Goal: Book appointment/travel/reservation

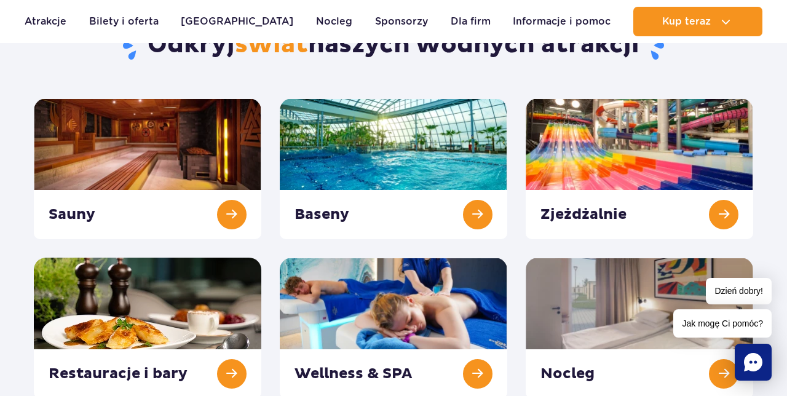
scroll to position [138, 0]
click at [483, 219] on link at bounding box center [393, 168] width 227 height 141
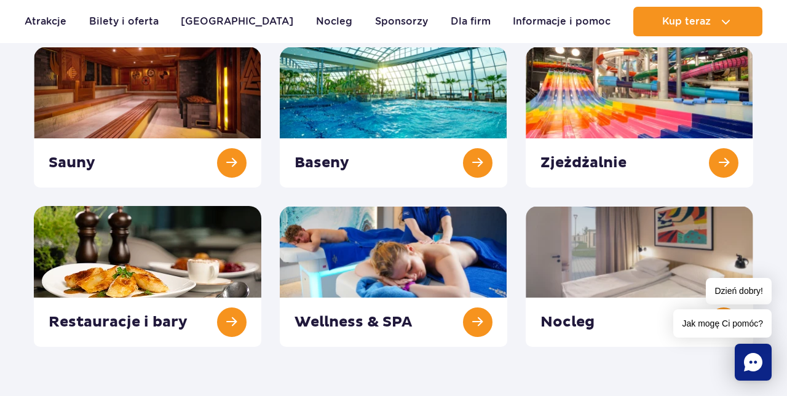
click at [670, 108] on link at bounding box center [638, 117] width 227 height 141
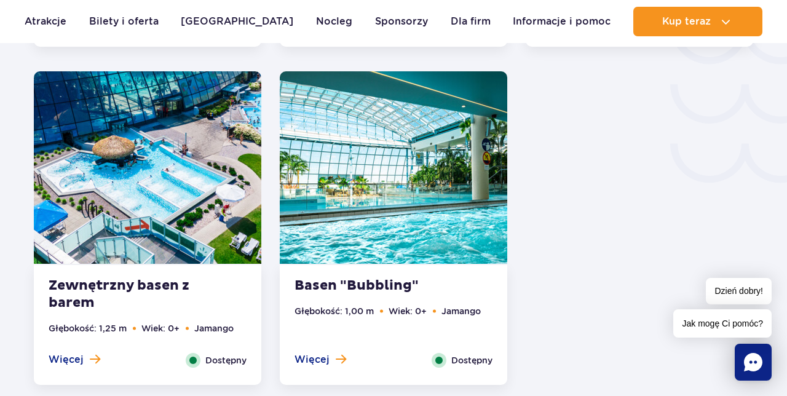
scroll to position [2156, 0]
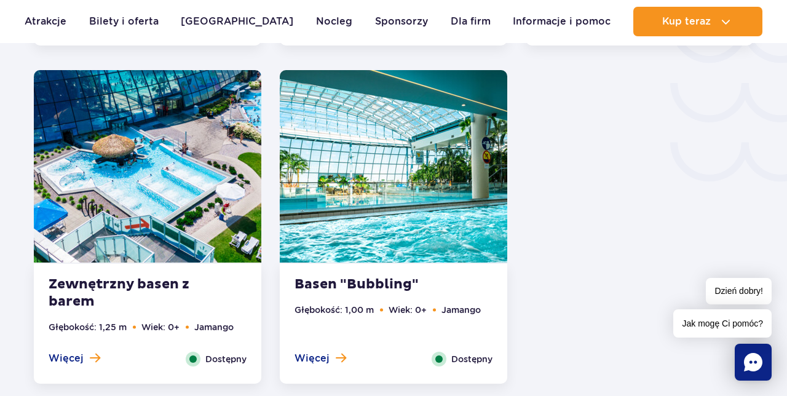
click at [318, 363] on span "Więcej" at bounding box center [311, 359] width 35 height 14
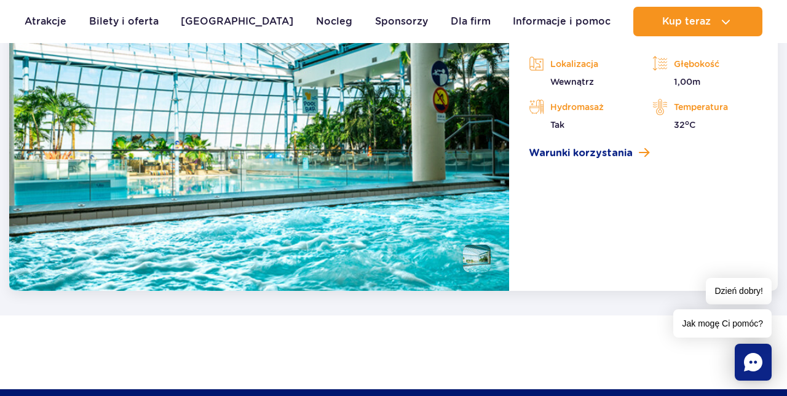
scroll to position [2621, 0]
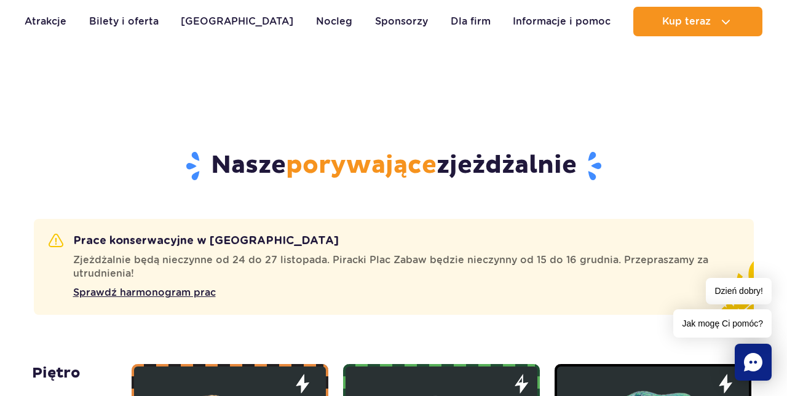
scroll to position [543, 0]
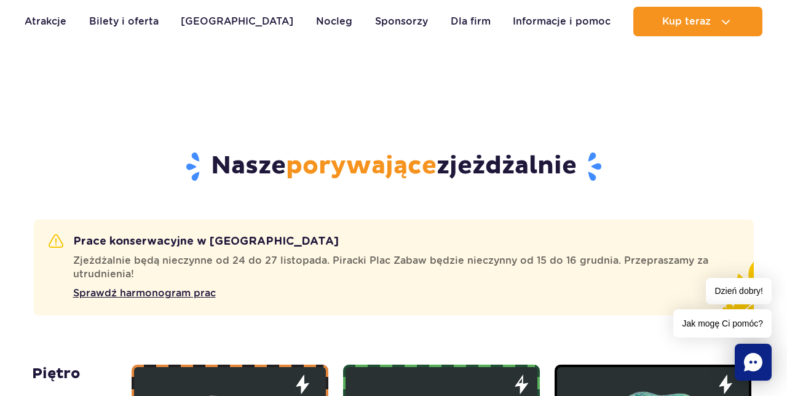
click at [198, 297] on span "Sprawdź harmonogram prac" at bounding box center [144, 293] width 143 height 15
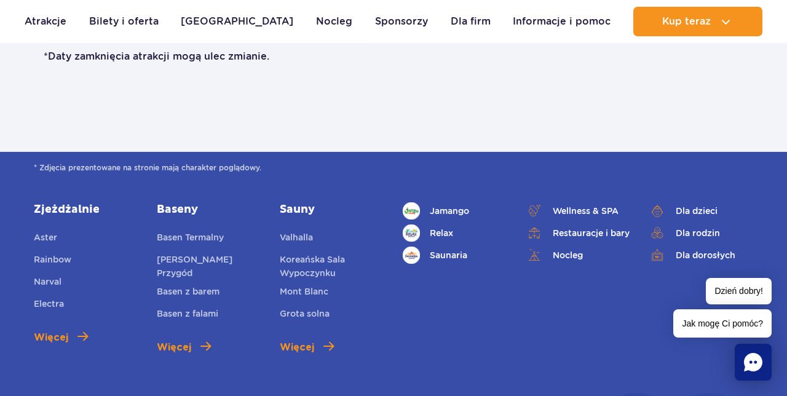
scroll to position [862, 0]
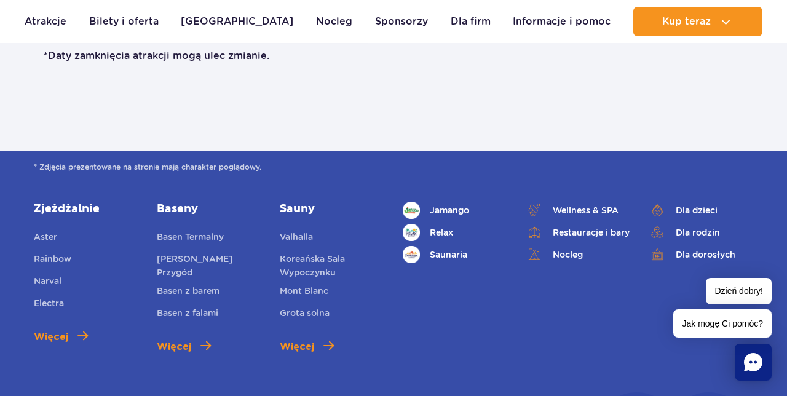
click at [461, 213] on span "Jamango" at bounding box center [449, 210] width 39 height 14
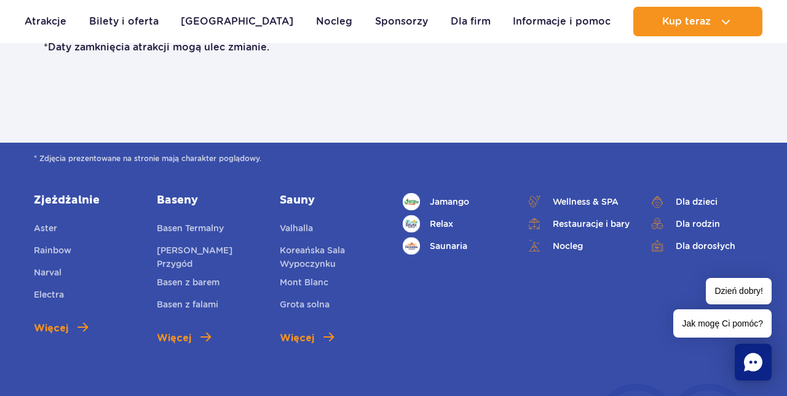
scroll to position [914, 0]
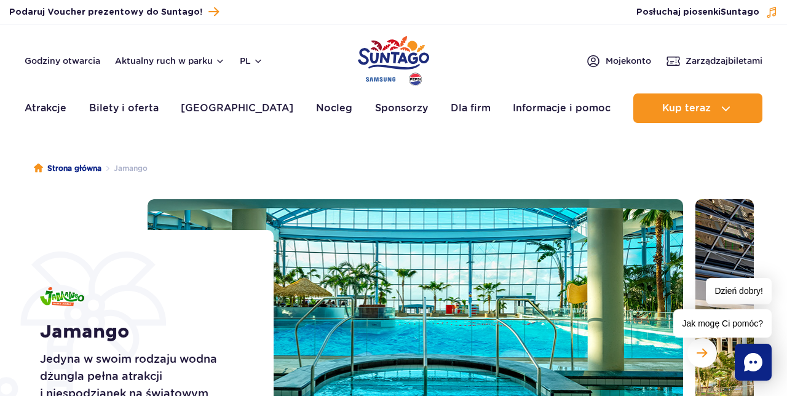
click at [232, 109] on link "[GEOGRAPHIC_DATA]" at bounding box center [237, 107] width 112 height 29
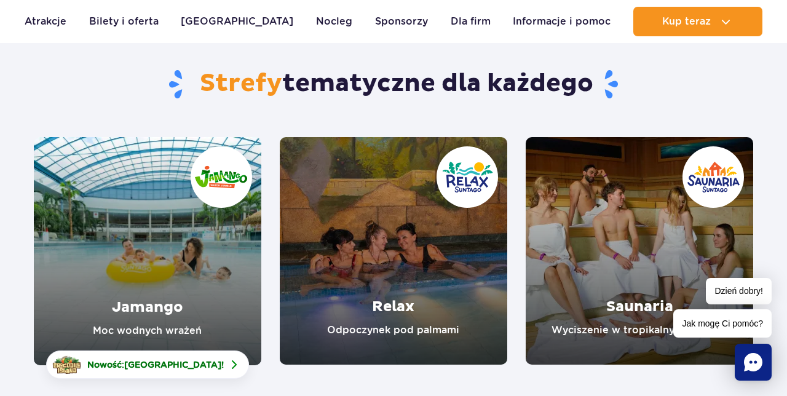
scroll to position [103, 0]
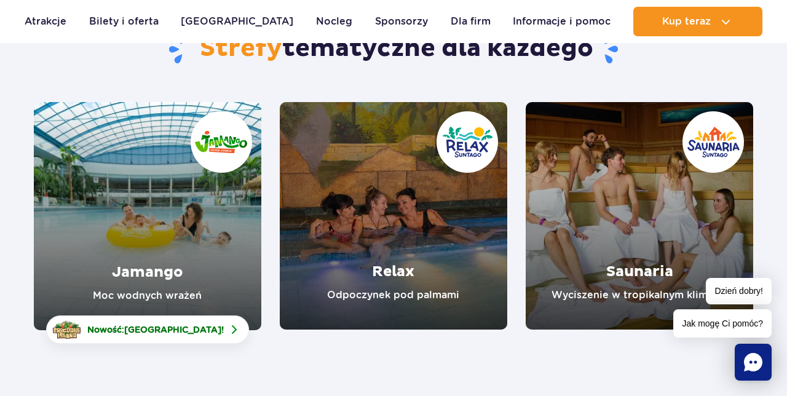
click at [178, 253] on link "Jamango" at bounding box center [147, 216] width 227 height 228
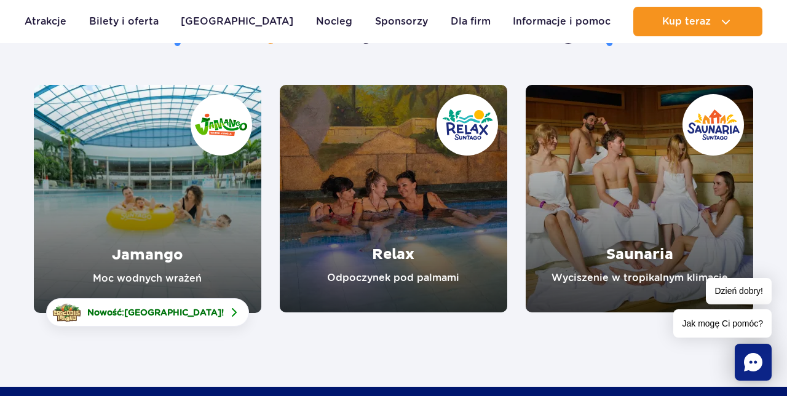
scroll to position [186, 0]
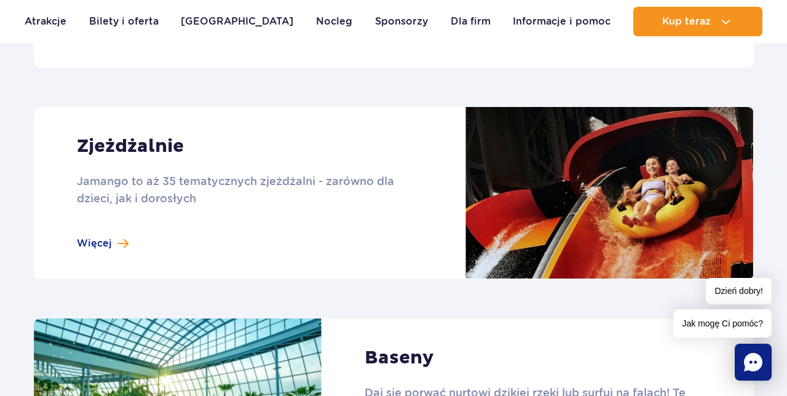
scroll to position [1050, 0]
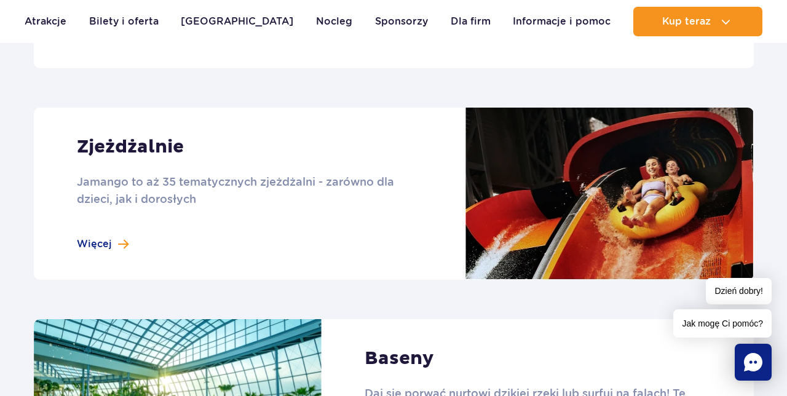
click at [45, 24] on link "Atrakcje" at bounding box center [46, 21] width 42 height 29
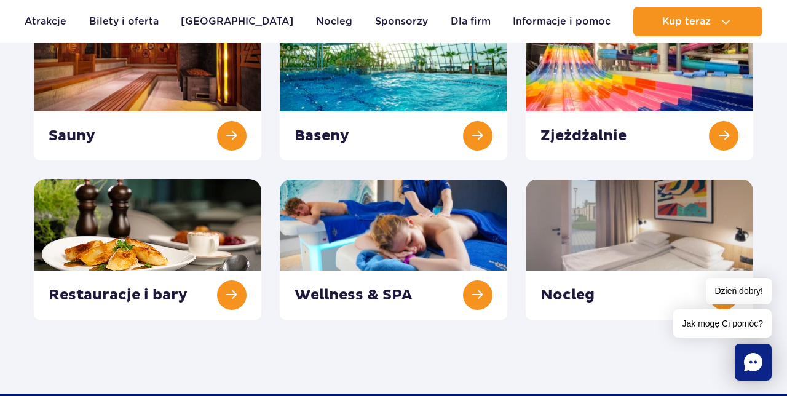
scroll to position [218, 0]
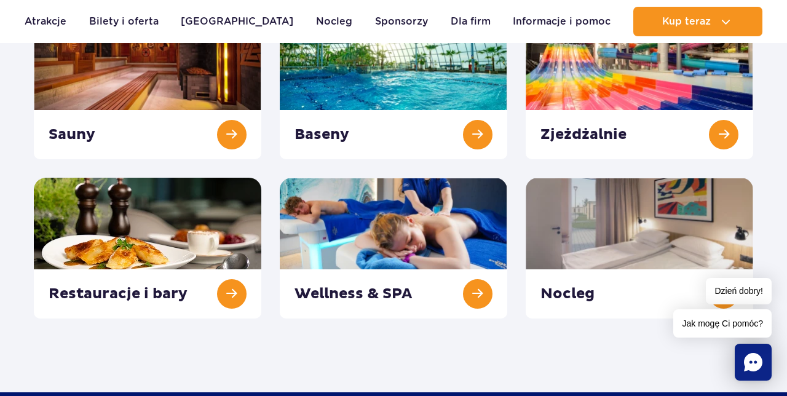
click at [475, 146] on link at bounding box center [393, 88] width 227 height 141
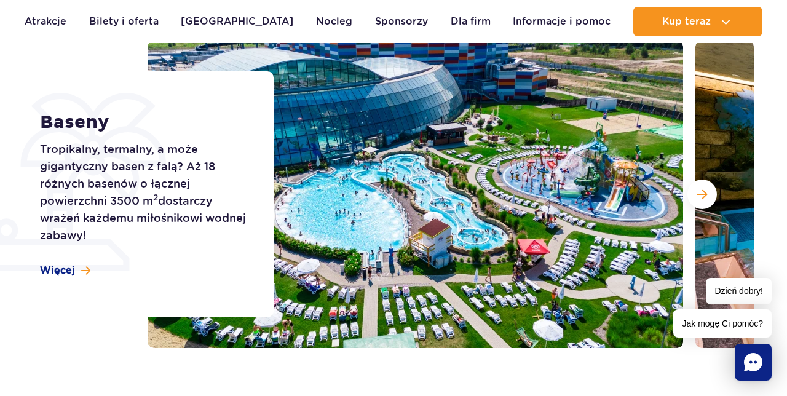
scroll to position [162, 0]
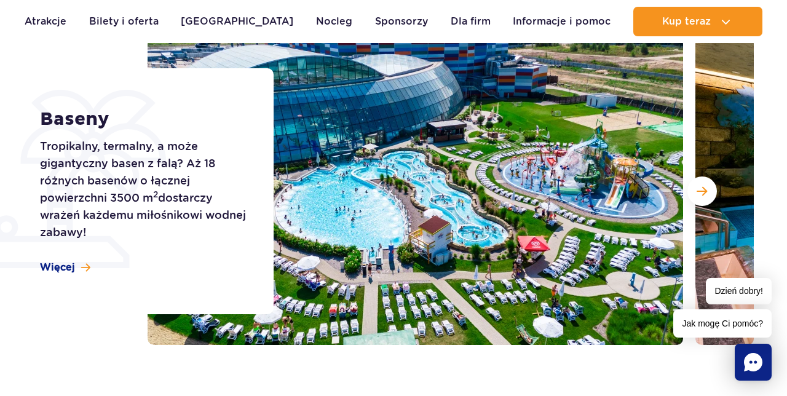
click at [72, 269] on span "Więcej" at bounding box center [57, 268] width 35 height 14
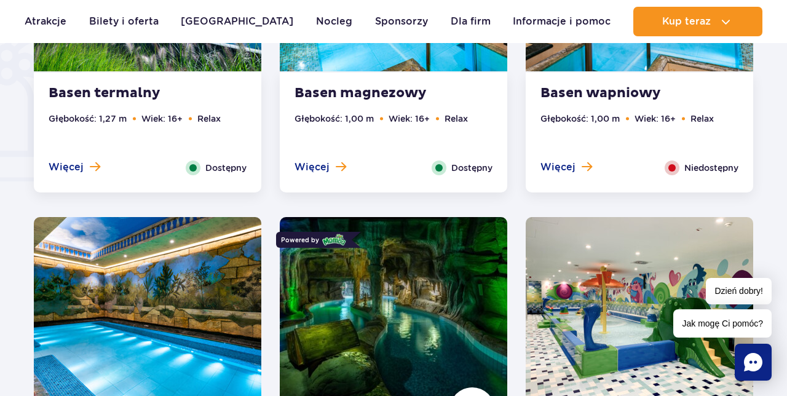
scroll to position [997, 0]
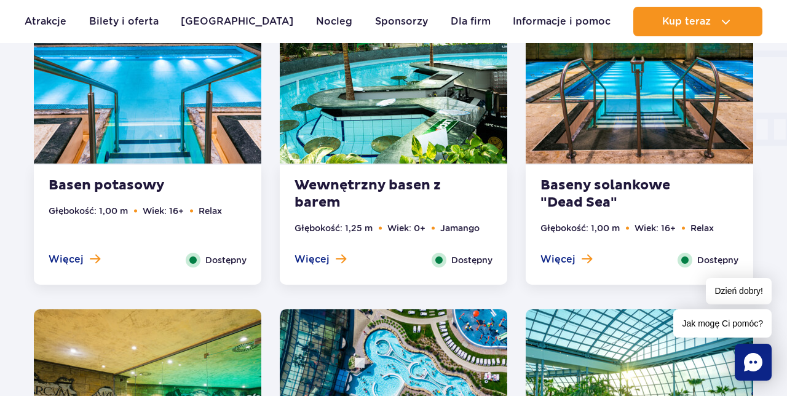
click at [785, 135] on div at bounding box center [393, 12] width 865 height 1944
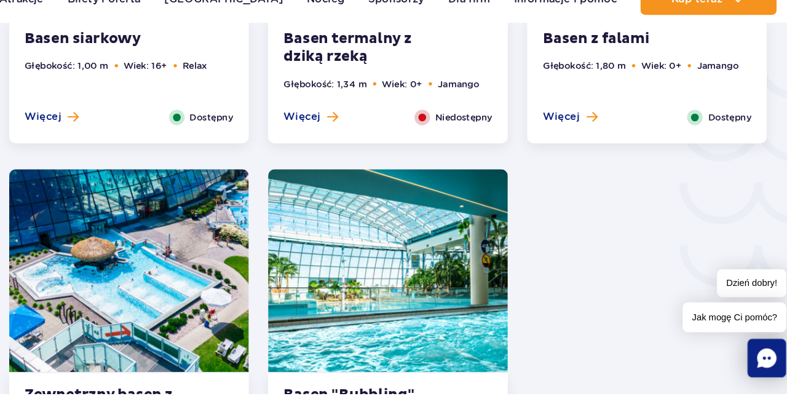
scroll to position [2045, 0]
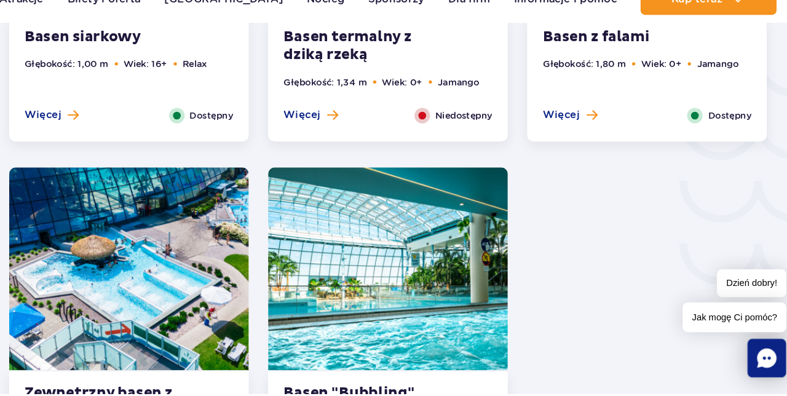
click at [322, 134] on span "Więcej" at bounding box center [311, 132] width 35 height 14
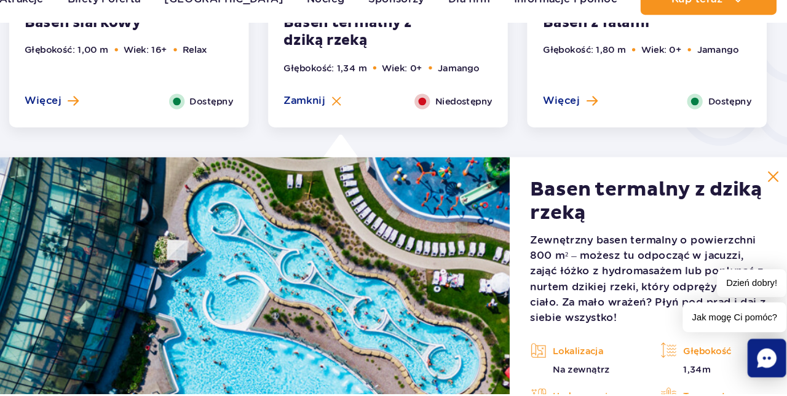
scroll to position [2155, 0]
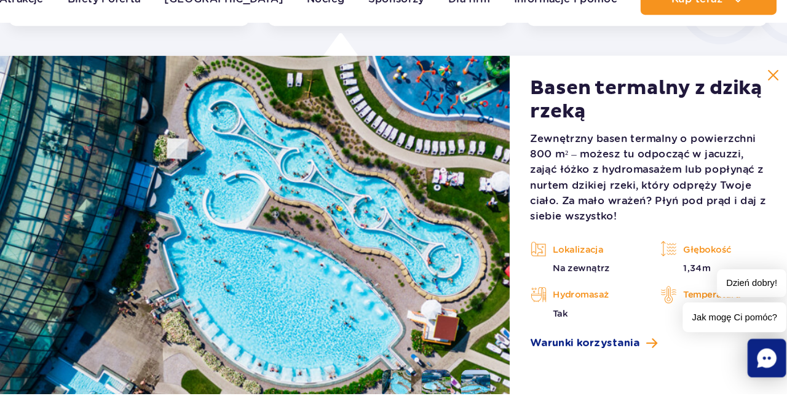
click at [629, 347] on span "Warunki korzystania" at bounding box center [581, 347] width 104 height 15
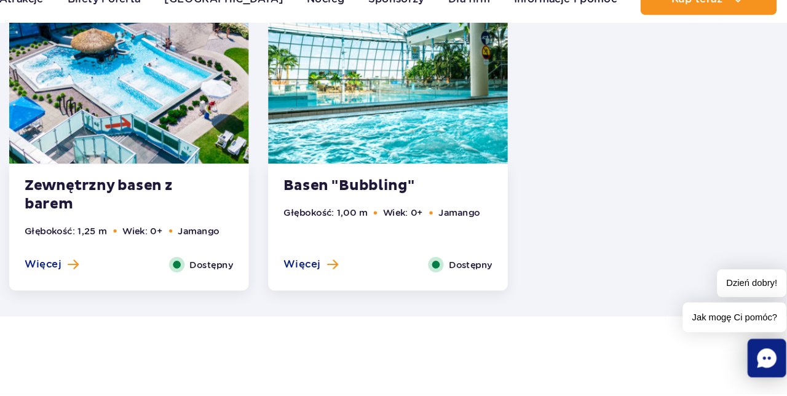
scroll to position [2614, 0]
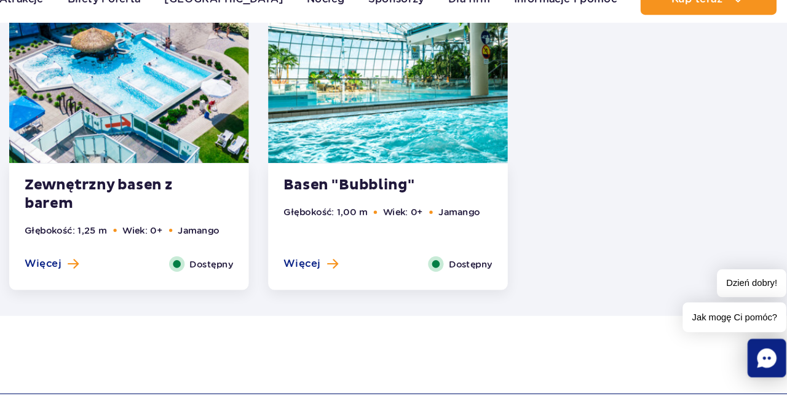
click at [79, 267] on span "Więcej" at bounding box center [66, 272] width 35 height 14
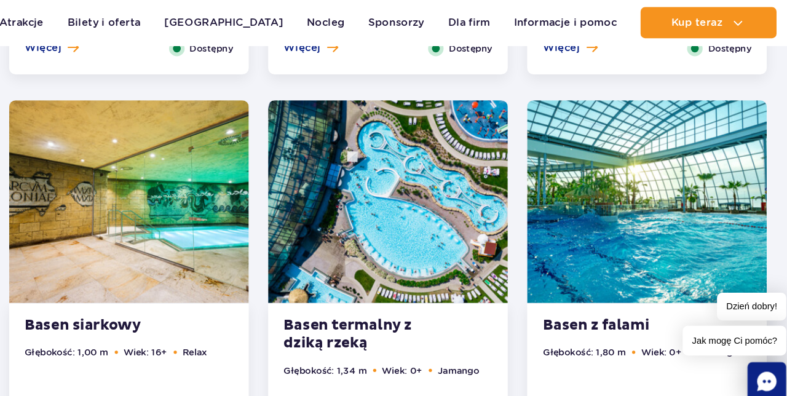
scroll to position [1792, 0]
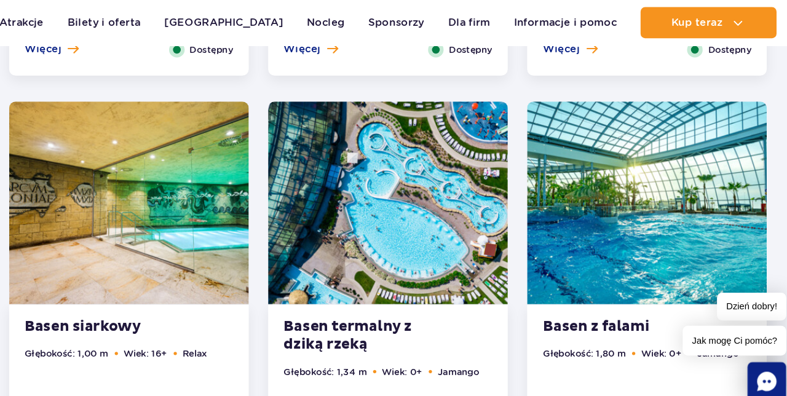
click at [316, 23] on link "Nocleg" at bounding box center [334, 21] width 36 height 29
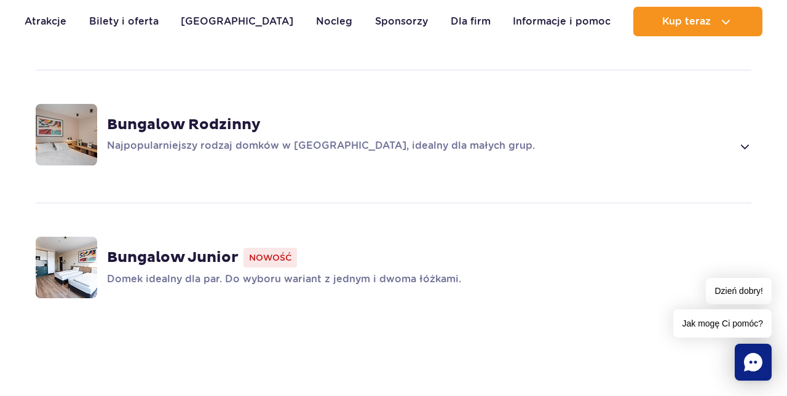
scroll to position [1085, 0]
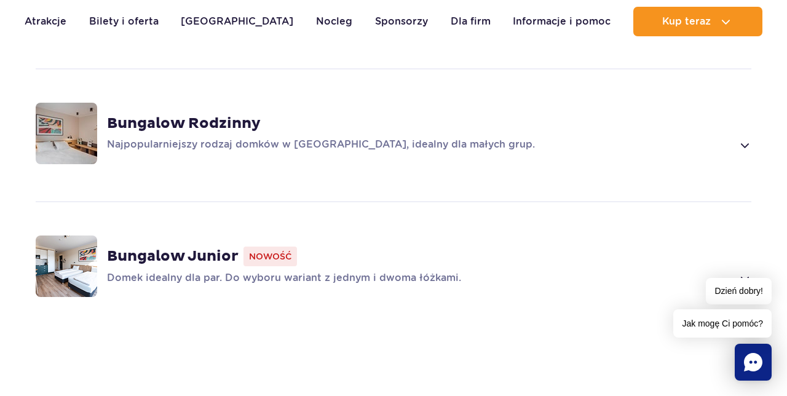
click at [749, 146] on span at bounding box center [744, 145] width 14 height 15
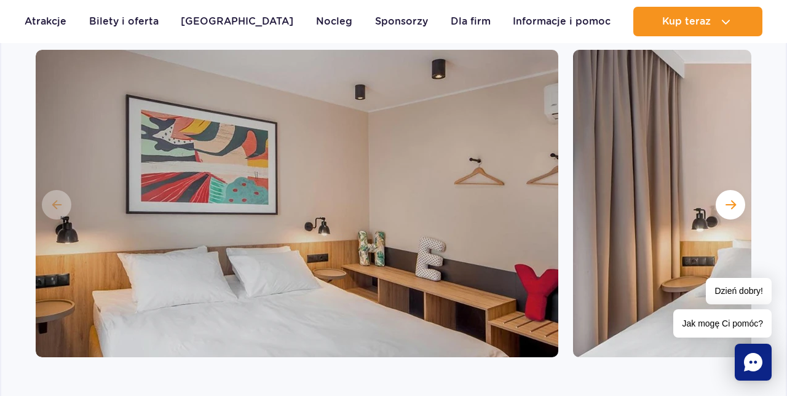
scroll to position [1260, 0]
click at [730, 216] on button "Następny slajd" at bounding box center [729, 204] width 29 height 29
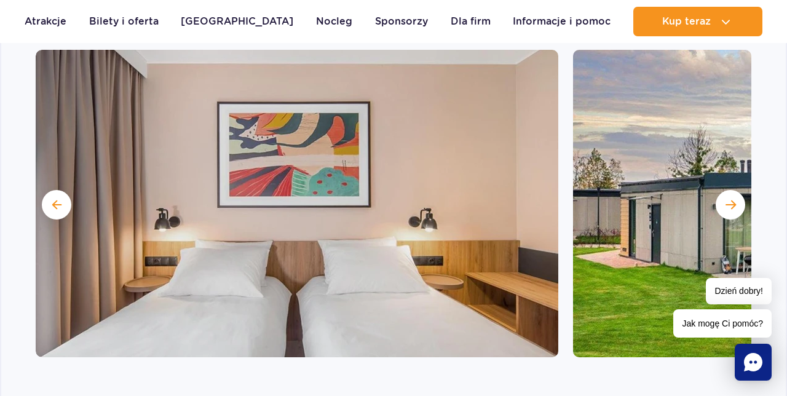
click at [725, 216] on button "Następny slajd" at bounding box center [729, 204] width 29 height 29
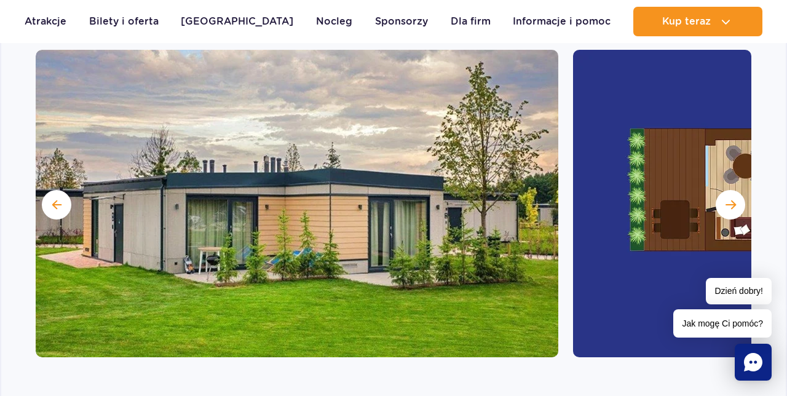
click at [723, 214] on button "Następny slajd" at bounding box center [729, 204] width 29 height 29
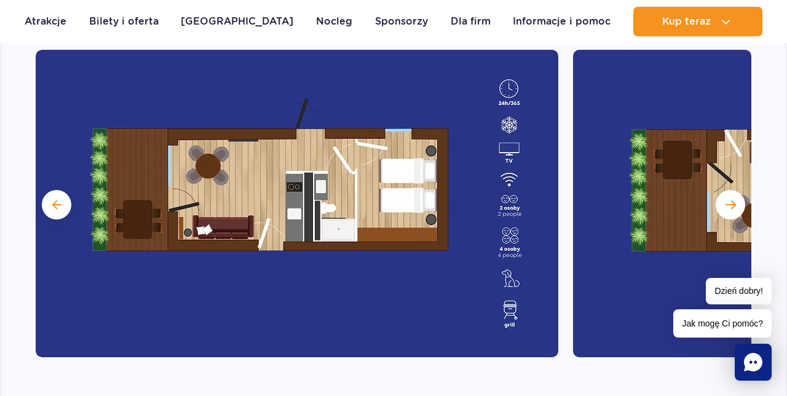
click at [733, 214] on button "Następny slajd" at bounding box center [729, 204] width 29 height 29
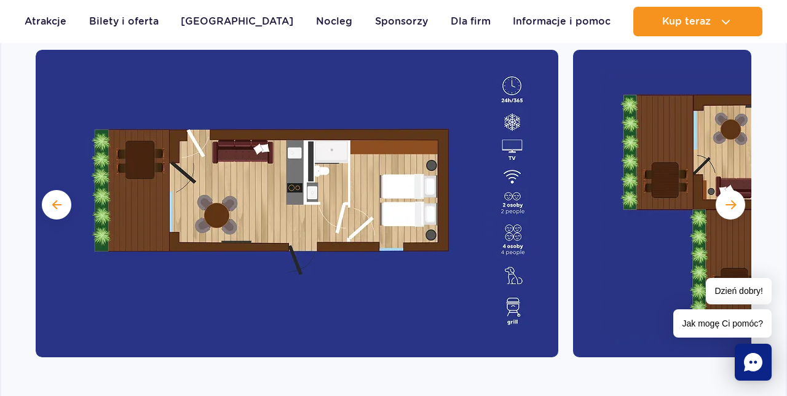
click at [733, 217] on button "Następny slajd" at bounding box center [729, 204] width 29 height 29
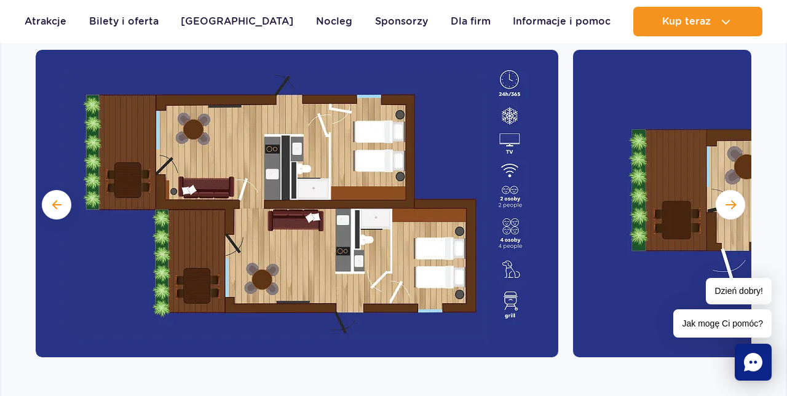
click at [737, 205] on button "Następny slajd" at bounding box center [729, 204] width 29 height 29
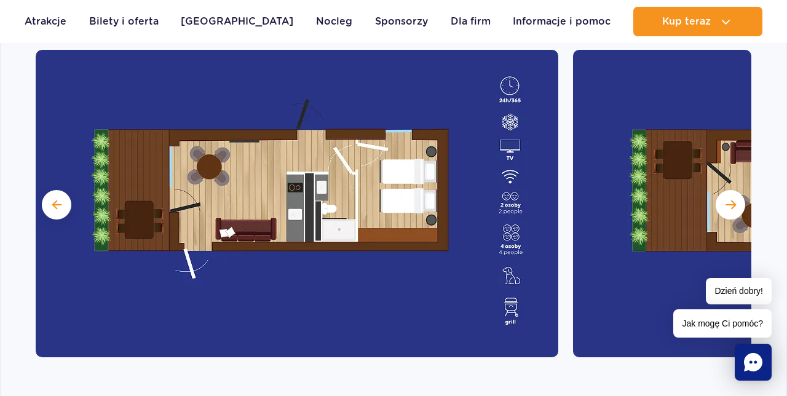
click at [734, 205] on span "Następny slajd" at bounding box center [730, 204] width 10 height 11
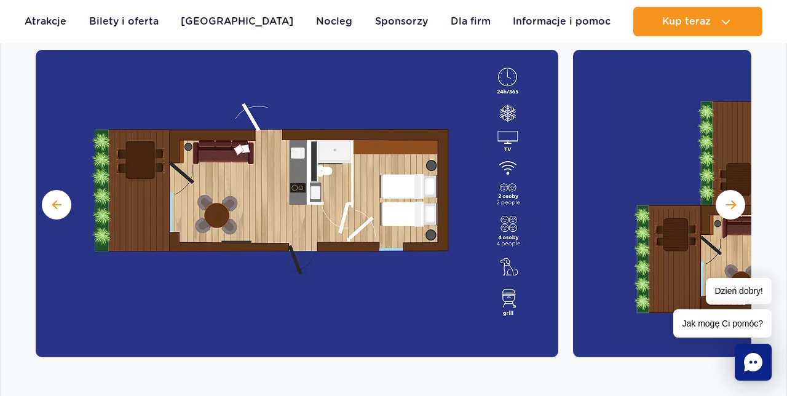
click at [736, 207] on button "Następny slajd" at bounding box center [729, 204] width 29 height 29
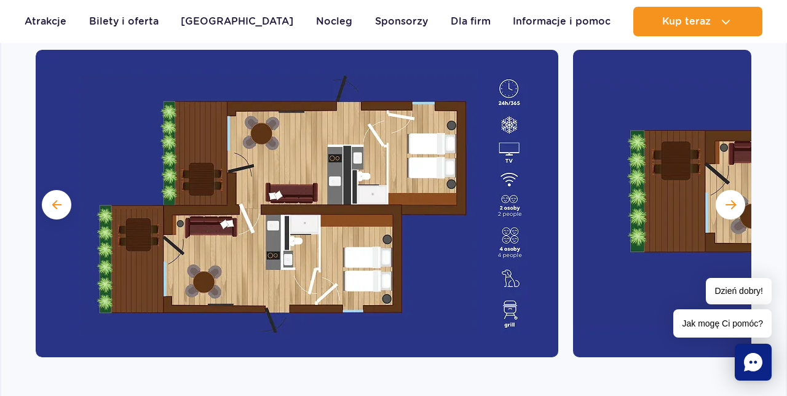
click at [734, 205] on span "Następny slajd" at bounding box center [730, 204] width 10 height 11
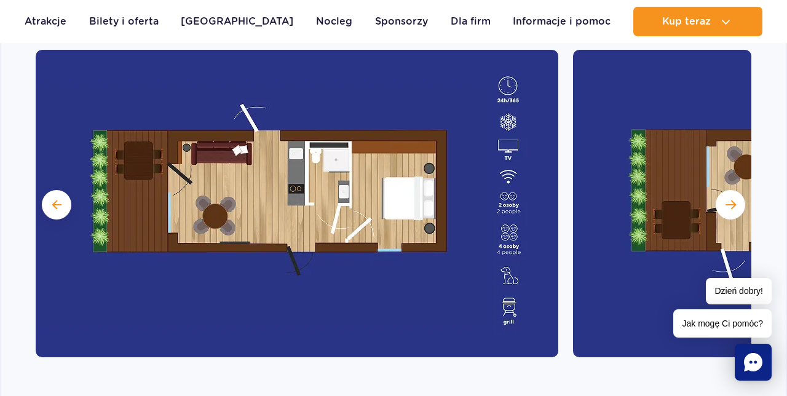
click at [734, 202] on span "Następny slajd" at bounding box center [730, 204] width 10 height 11
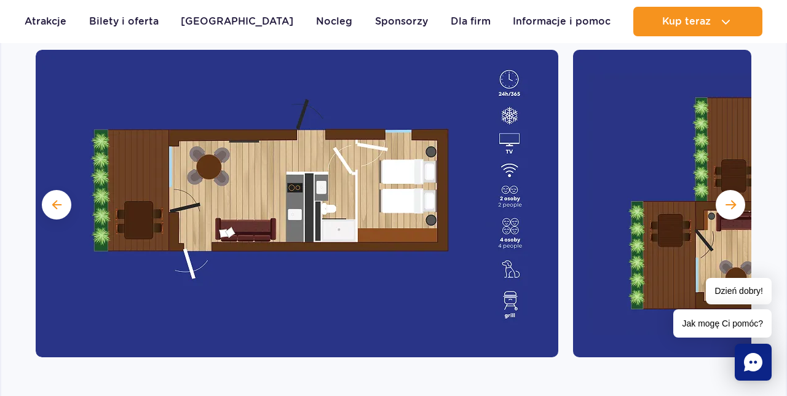
scroll to position [1311, 0]
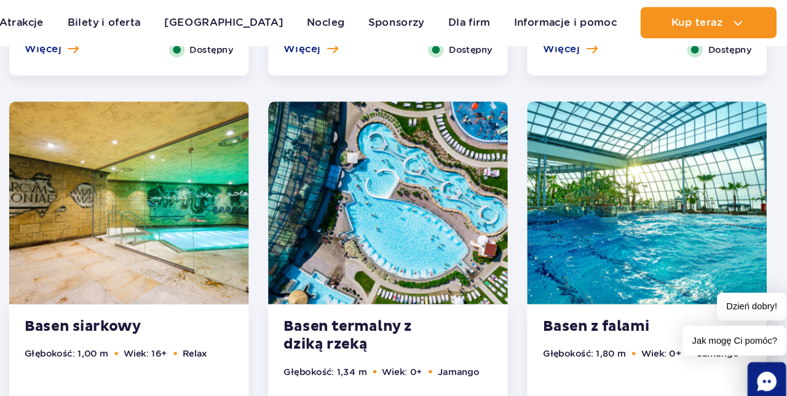
click at [316, 19] on link "Nocleg" at bounding box center [334, 21] width 36 height 29
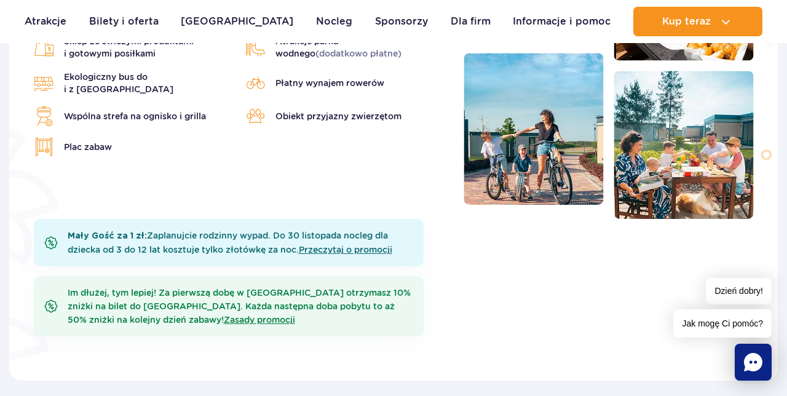
scroll to position [504, 0]
click at [361, 253] on link "Przeczytaj o promocji" at bounding box center [345, 250] width 93 height 10
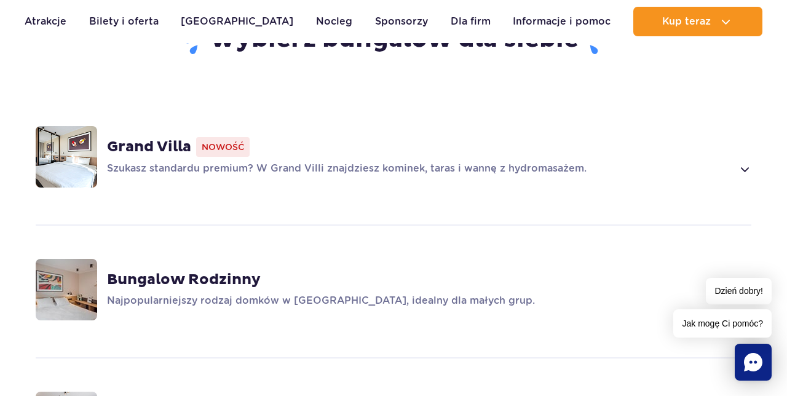
scroll to position [929, 0]
click at [740, 307] on span at bounding box center [744, 301] width 14 height 15
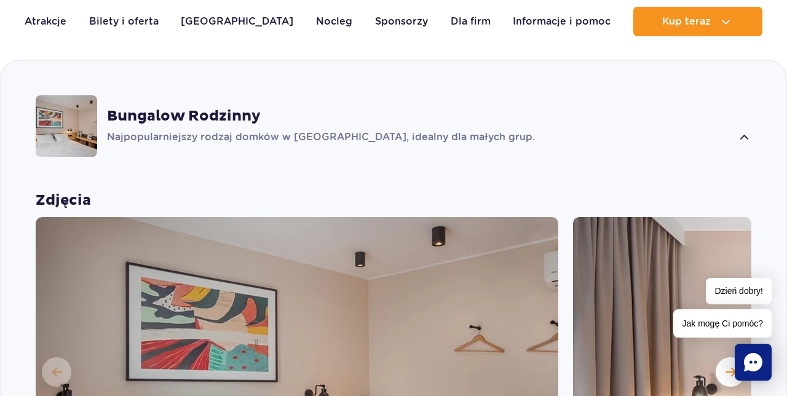
scroll to position [1096, 0]
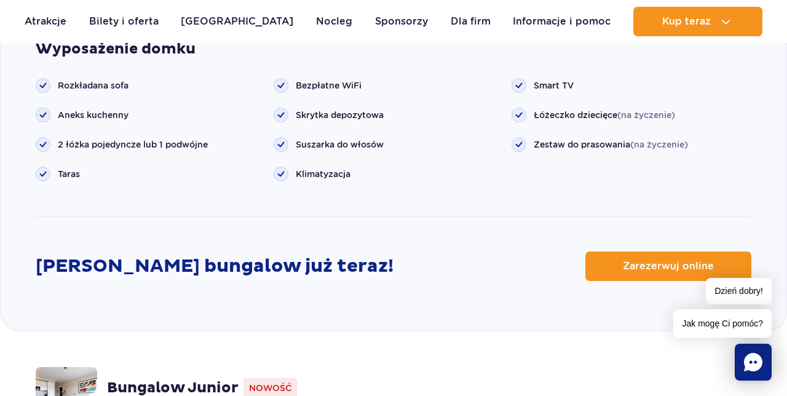
click at [690, 268] on span "Zarezerwuj online" at bounding box center [668, 266] width 91 height 10
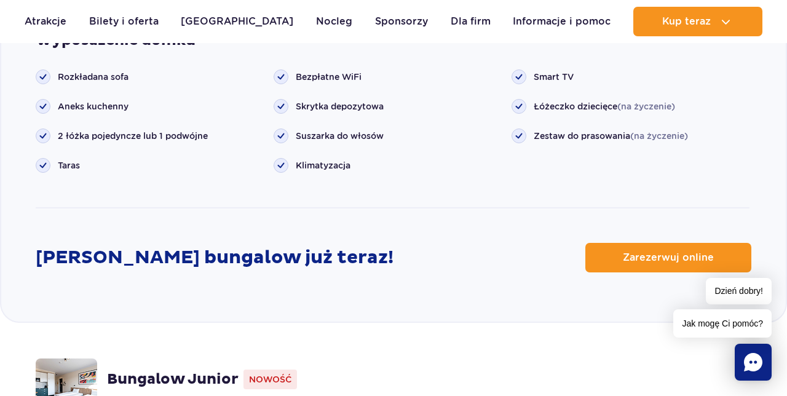
scroll to position [1668, 0]
